Goal: Task Accomplishment & Management: Manage account settings

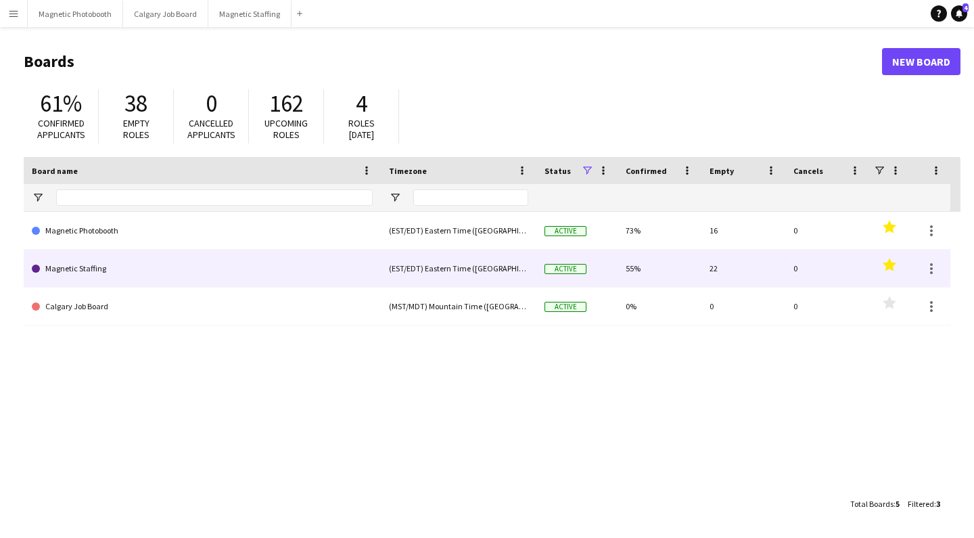
click at [59, 268] on link "Magnetic Staffing" at bounding box center [202, 269] width 341 height 38
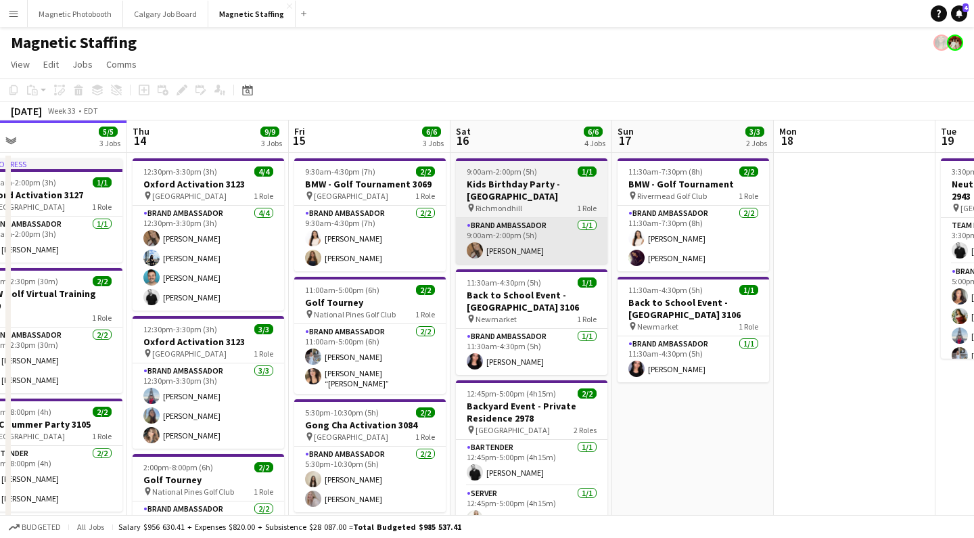
scroll to position [1, 0]
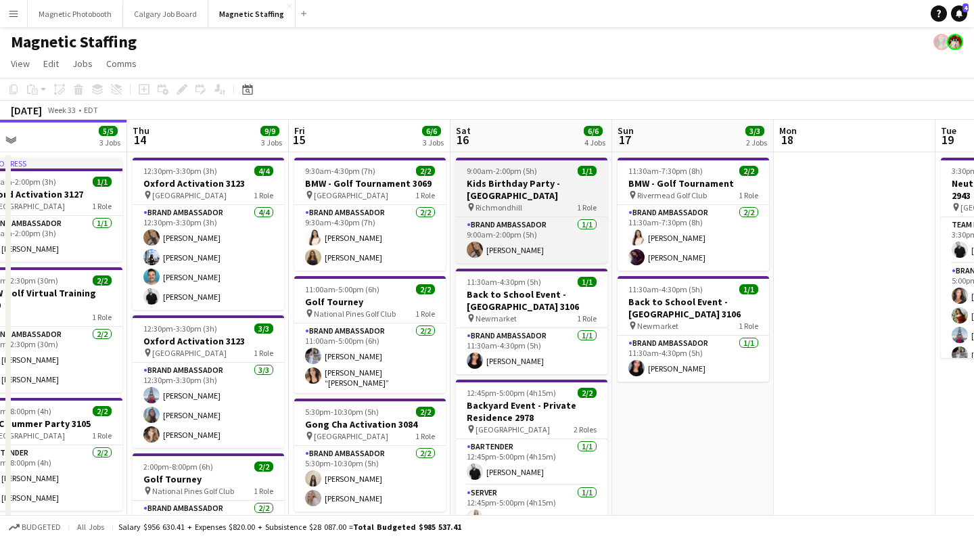
click at [521, 185] on h3 "Kids Birthday Party - [GEOGRAPHIC_DATA]" at bounding box center [532, 189] width 152 height 24
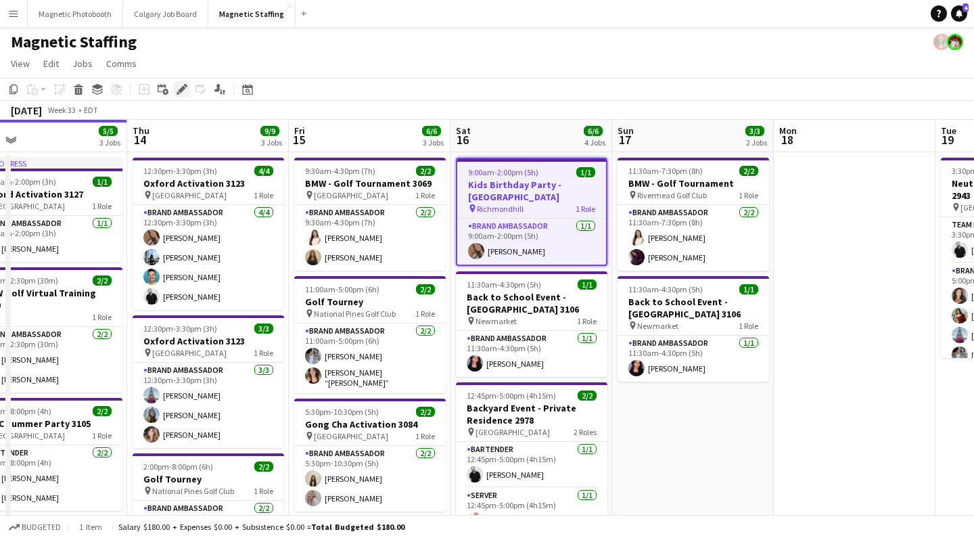
click at [185, 85] on icon at bounding box center [185, 85] width 3 height 3
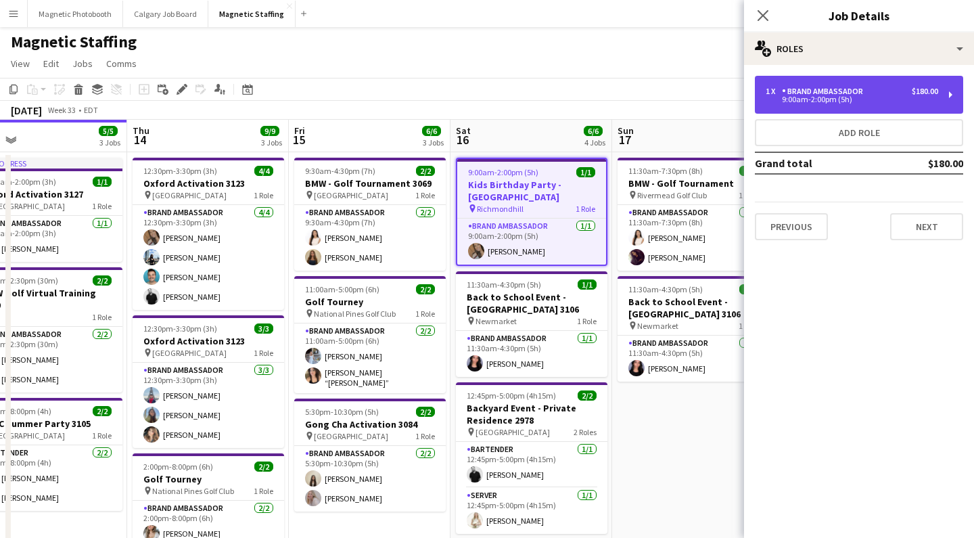
click at [856, 104] on div "1 x Brand Ambassador $180.00 9:00am-2:00pm (5h)" at bounding box center [859, 95] width 208 height 38
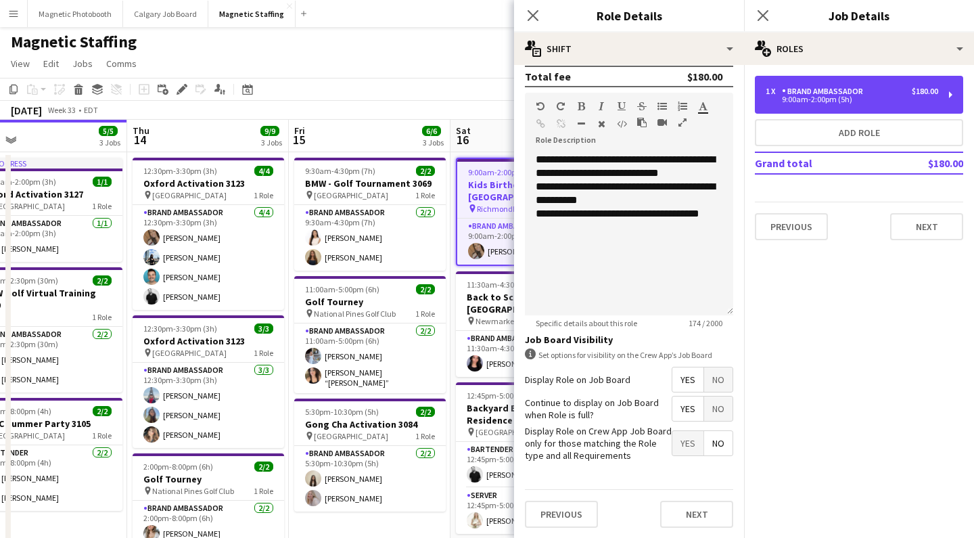
scroll to position [0, 0]
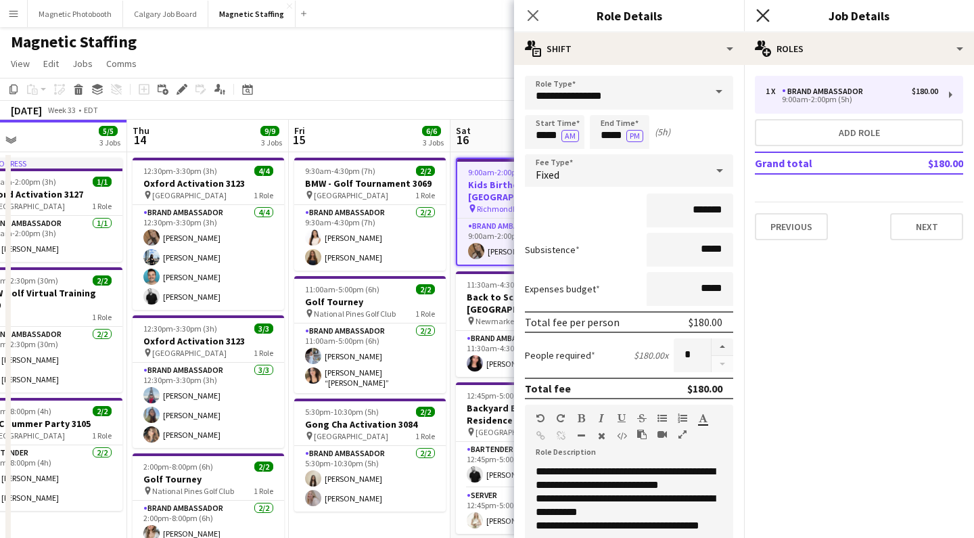
click at [760, 18] on icon at bounding box center [762, 15] width 13 height 13
